Goal: Transaction & Acquisition: Purchase product/service

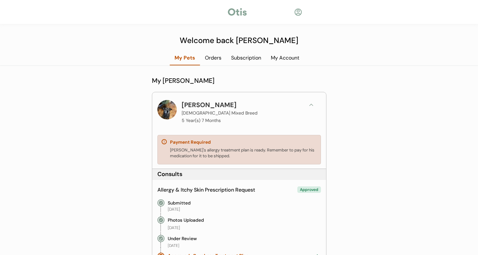
click at [213, 58] on div "Orders" at bounding box center [213, 57] width 26 height 7
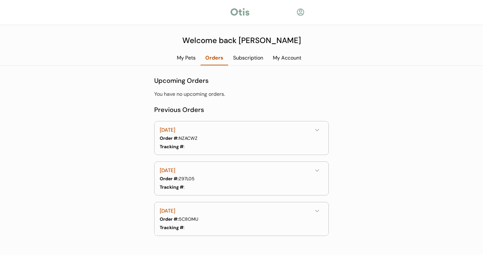
click at [182, 58] on div "My Pets" at bounding box center [186, 57] width 28 height 7
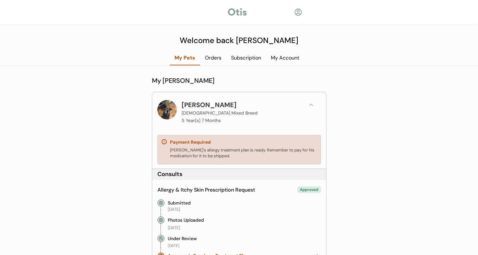
click at [216, 55] on div "Orders" at bounding box center [213, 57] width 26 height 7
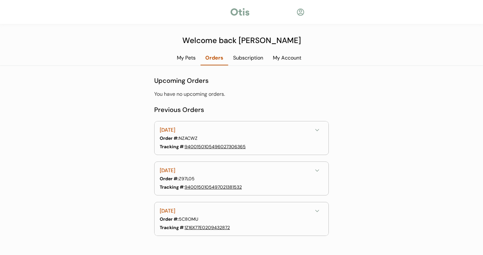
click at [290, 60] on div "My Account" at bounding box center [287, 57] width 38 height 7
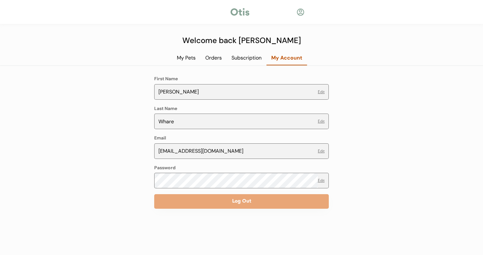
drag, startPoint x: 252, startPoint y: 53, endPoint x: 249, endPoint y: 57, distance: 4.1
click at [251, 53] on div "Welcome back Kasey My Pets Orders Subscription My Account My Otis Household Bru…" at bounding box center [241, 127] width 483 height 255
click at [240, 58] on div "Subscription" at bounding box center [246, 57] width 40 height 7
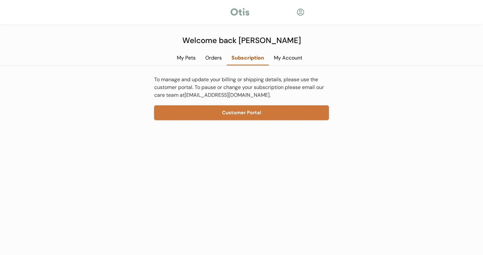
drag, startPoint x: 240, startPoint y: 110, endPoint x: 227, endPoint y: 115, distance: 13.7
click at [227, 115] on button "Customer Portal" at bounding box center [241, 112] width 174 height 15
click at [237, 109] on button "Customer Portal" at bounding box center [241, 112] width 174 height 15
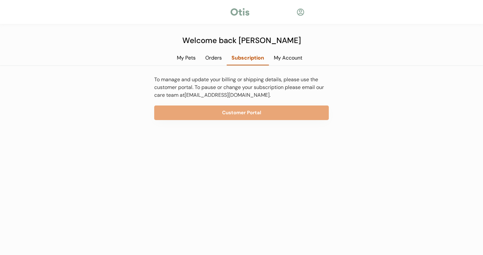
click at [186, 54] on div "My Pets" at bounding box center [186, 57] width 28 height 7
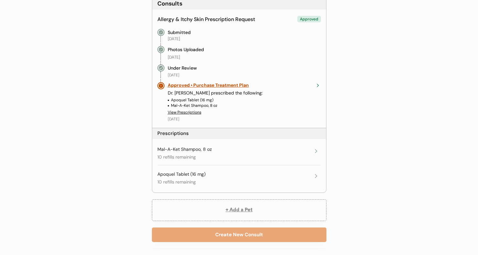
scroll to position [258, 0]
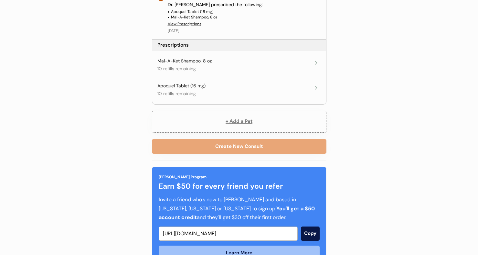
click at [270, 86] on div "Apoquel Tablet (16 mg) 10 refills remaining Expires on July 20, 2026" at bounding box center [234, 90] width 154 height 14
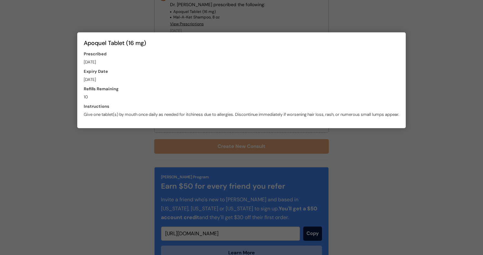
click at [435, 80] on div at bounding box center [241, 127] width 483 height 255
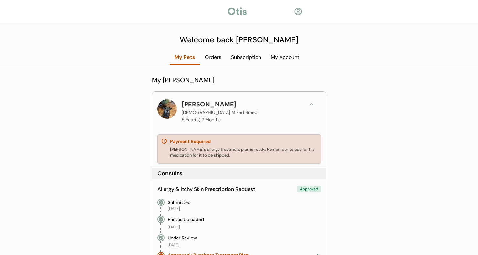
scroll to position [0, 0]
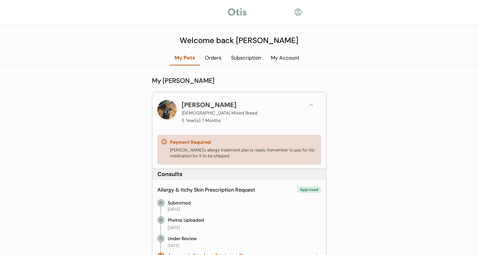
click at [297, 15] on div at bounding box center [298, 12] width 8 height 8
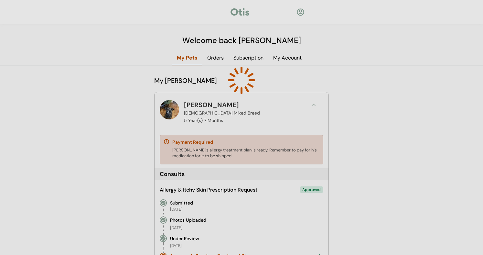
click at [402, 69] on div at bounding box center [241, 127] width 483 height 255
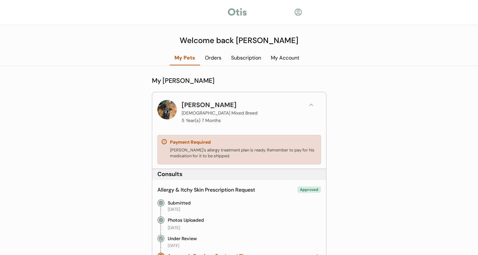
click at [276, 60] on div "My Account" at bounding box center [285, 57] width 38 height 7
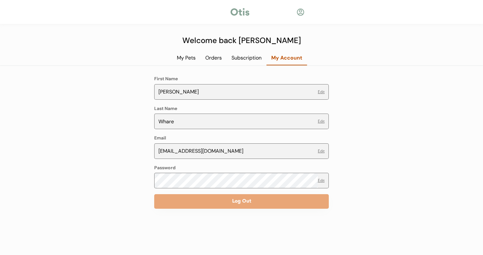
click at [220, 58] on div "Orders" at bounding box center [213, 57] width 26 height 7
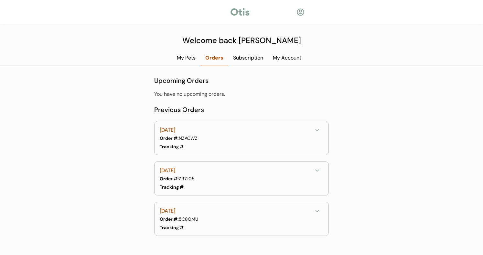
click at [180, 56] on div "My Pets" at bounding box center [186, 57] width 28 height 7
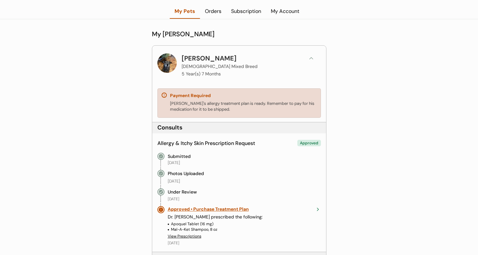
scroll to position [97, 0]
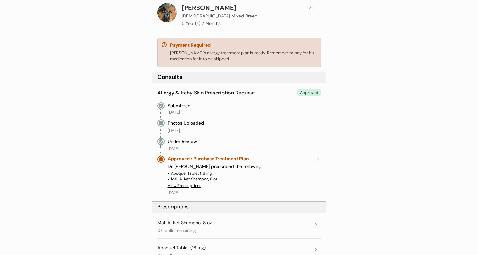
click at [314, 159] on div "Approved • Purchase Treatment Plan" at bounding box center [244, 158] width 153 height 6
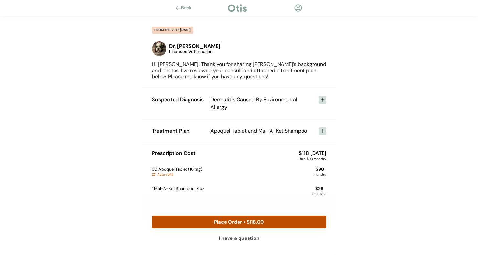
scroll to position [1, 0]
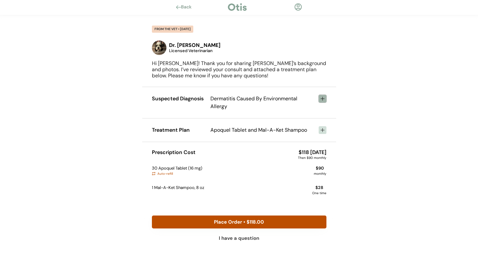
click at [322, 98] on use at bounding box center [322, 98] width 5 height 5
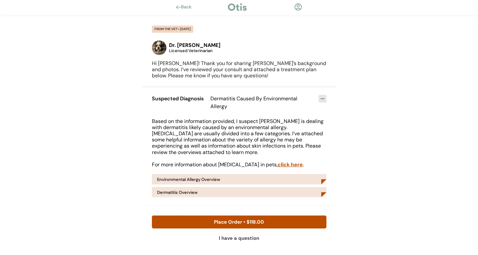
click at [258, 182] on div "Environmental Allergy Overview" at bounding box center [239, 179] width 174 height 10
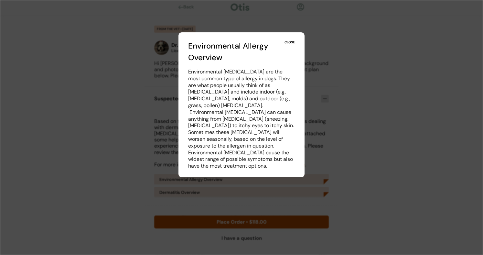
click at [292, 42] on div "CLOSE" at bounding box center [289, 42] width 10 height 5
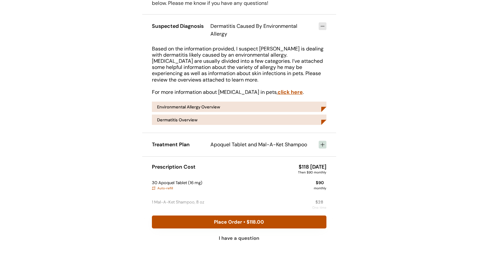
scroll to position [62, 0]
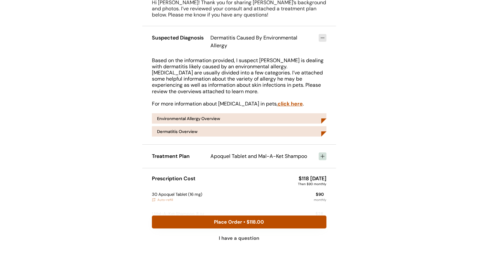
click at [319, 136] on div "Dermatitis Overview" at bounding box center [239, 131] width 174 height 10
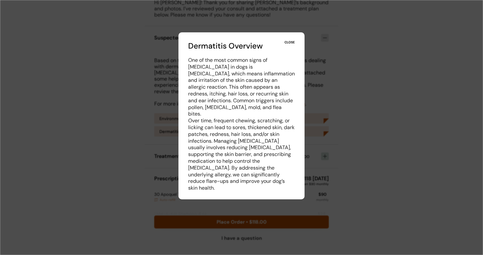
click at [287, 39] on div "Dermatitis Overview CLOSE One of the most common signs of [MEDICAL_DATA] in dog…" at bounding box center [241, 115] width 126 height 167
click at [293, 42] on div "CLOSE" at bounding box center [289, 42] width 10 height 5
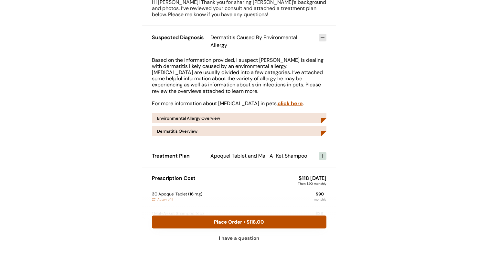
scroll to position [94, 0]
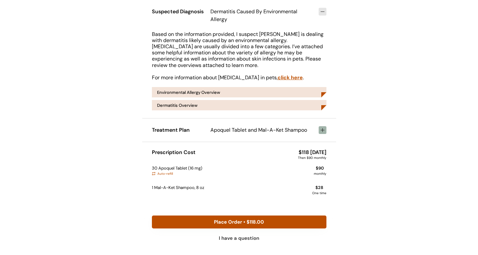
click at [321, 130] on use at bounding box center [322, 129] width 5 height 5
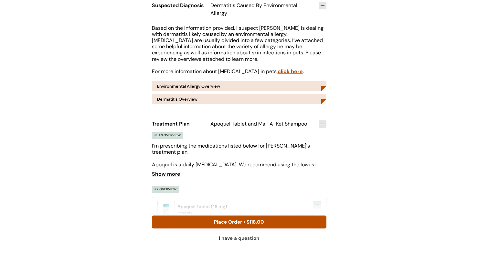
click at [170, 179] on div "Show more" at bounding box center [166, 173] width 28 height 13
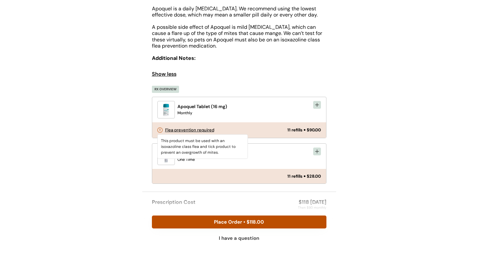
scroll to position [300, 0]
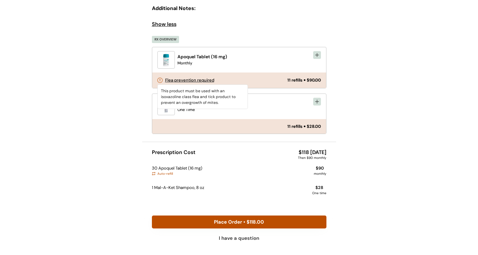
click at [252, 100] on div "Mal-A-Ket Shampoo, 8 oz One Time" at bounding box center [243, 106] width 132 height 13
click at [174, 80] on div "Flea prevention required" at bounding box center [189, 80] width 49 height 4
click at [262, 82] on div "Flea prevention required" at bounding box center [222, 80] width 130 height 5
click at [162, 81] on div at bounding box center [159, 80] width 5 height 5
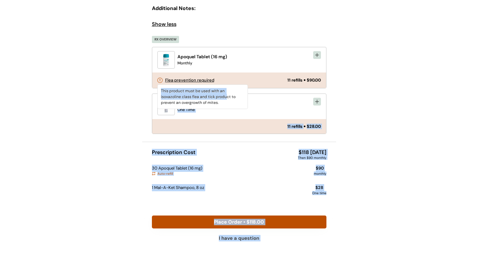
drag, startPoint x: 204, startPoint y: 96, endPoint x: 143, endPoint y: 97, distance: 60.4
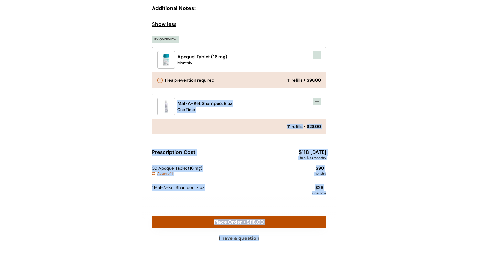
drag, startPoint x: 143, startPoint y: 97, endPoint x: 270, endPoint y: 103, distance: 126.8
click at [270, 103] on div "Mal-A-Ket Shampoo, 8 oz One Time" at bounding box center [243, 106] width 132 height 13
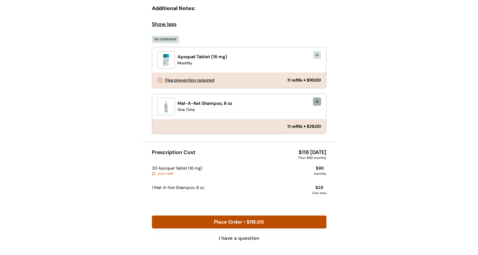
click at [315, 101] on icon at bounding box center [316, 101] width 5 height 5
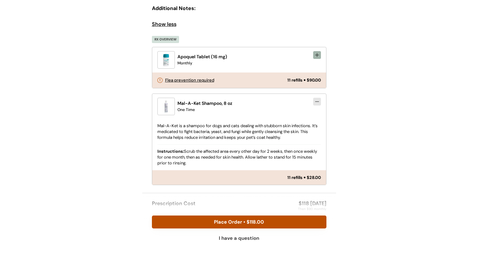
click at [317, 54] on icon at bounding box center [316, 54] width 5 height 5
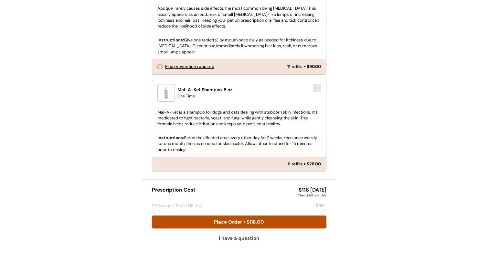
scroll to position [472, 0]
